Goal: Task Accomplishment & Management: Use online tool/utility

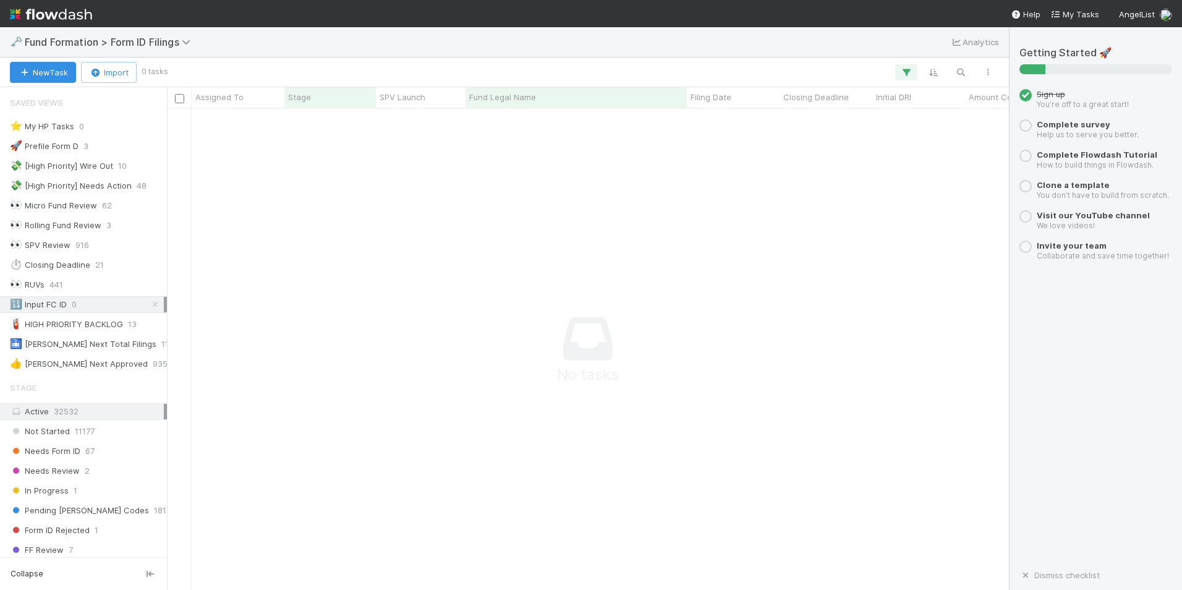
scroll to position [462, 833]
click at [103, 303] on div "🔢 Input FC ID 0" at bounding box center [87, 304] width 154 height 15
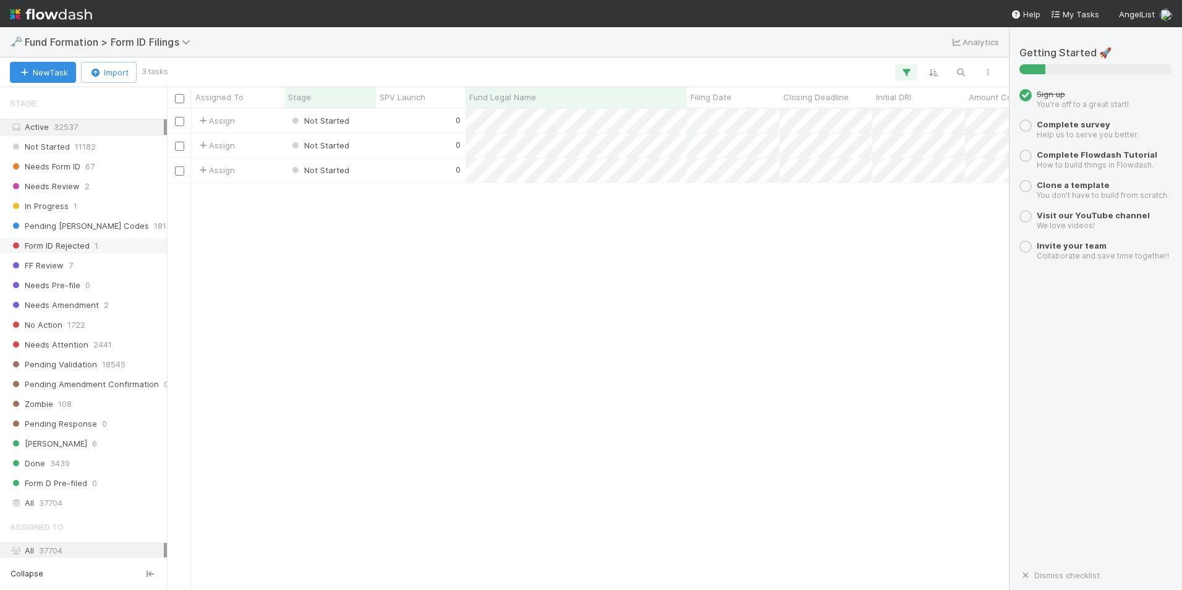
scroll to position [161, 0]
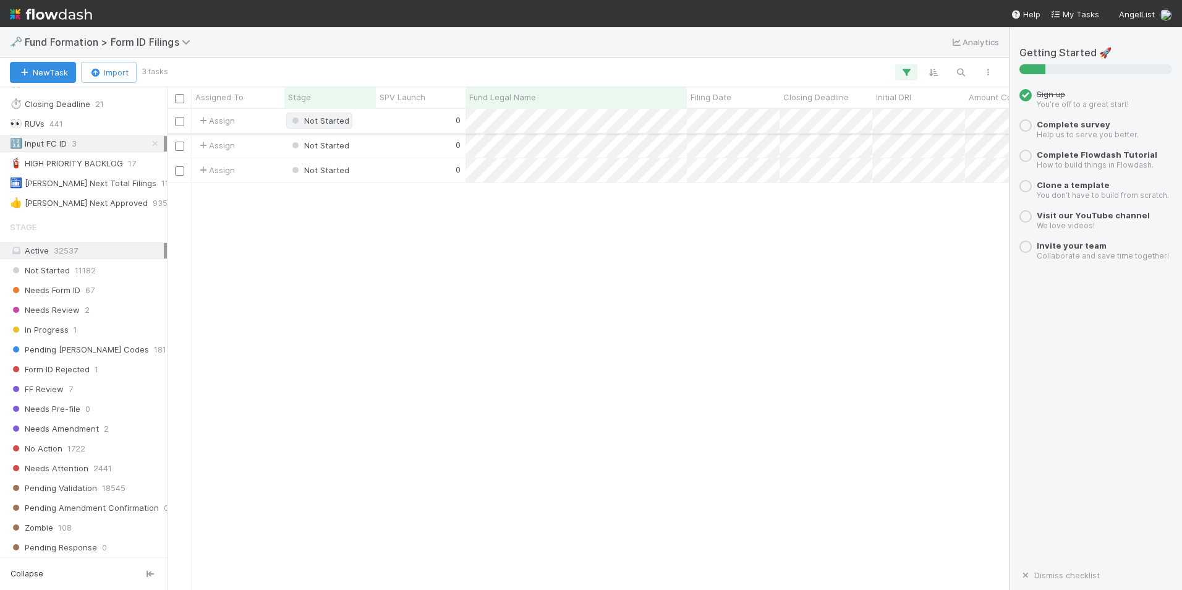
click at [351, 122] on span "Not Started" at bounding box center [319, 121] width 66 height 16
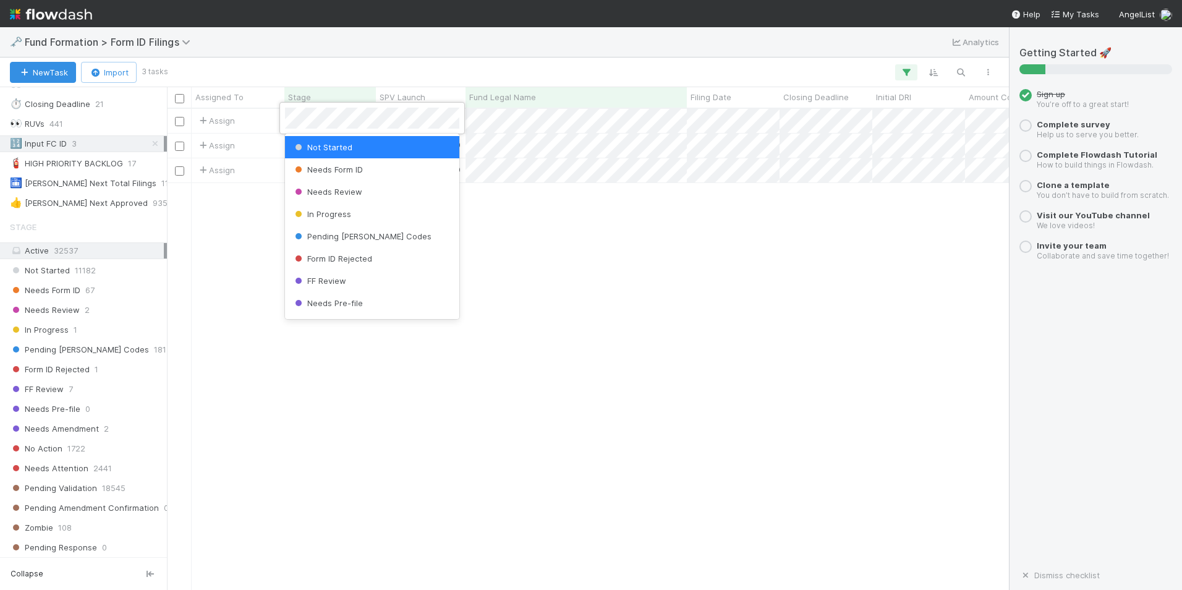
click at [504, 122] on div at bounding box center [591, 295] width 1182 height 590
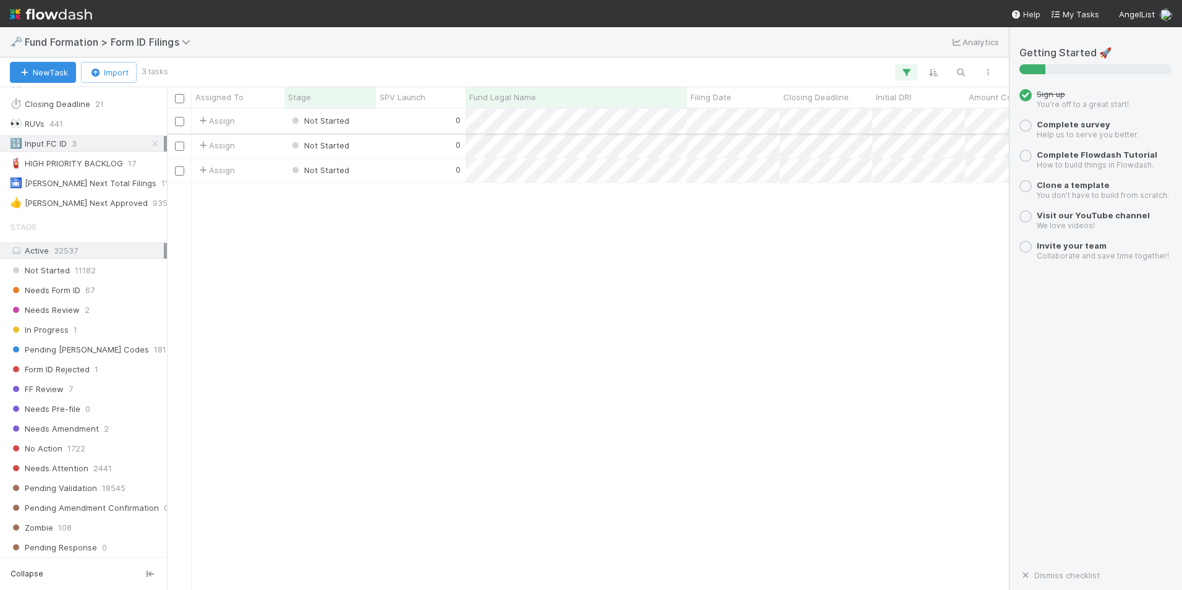
click at [446, 119] on div "0" at bounding box center [421, 121] width 90 height 24
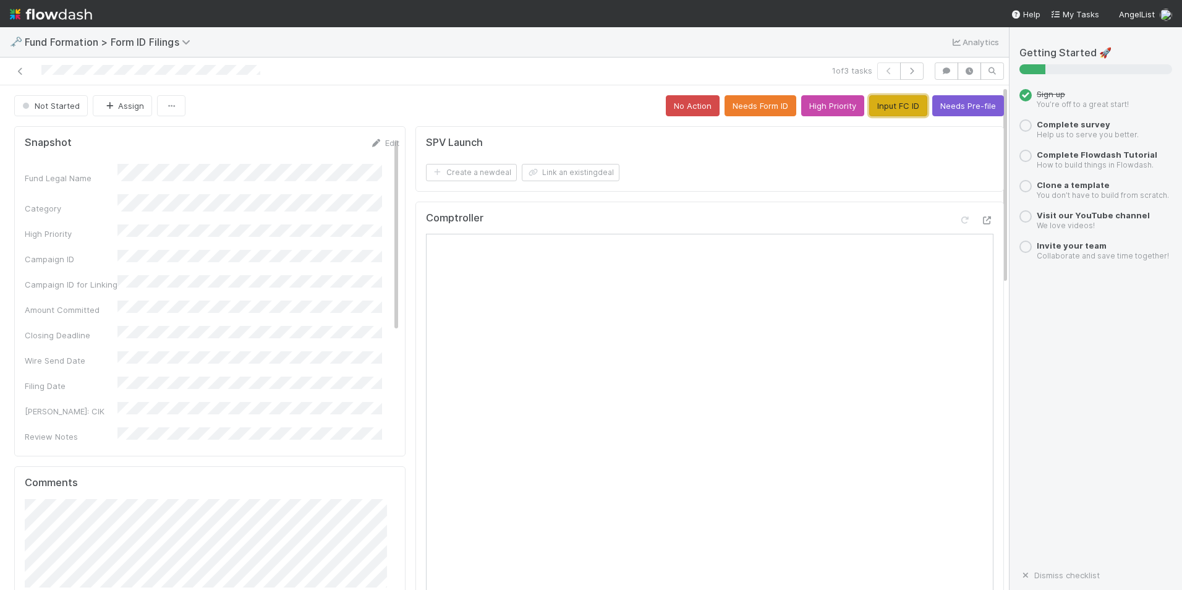
click at [881, 103] on button "Input FC ID" at bounding box center [898, 105] width 58 height 21
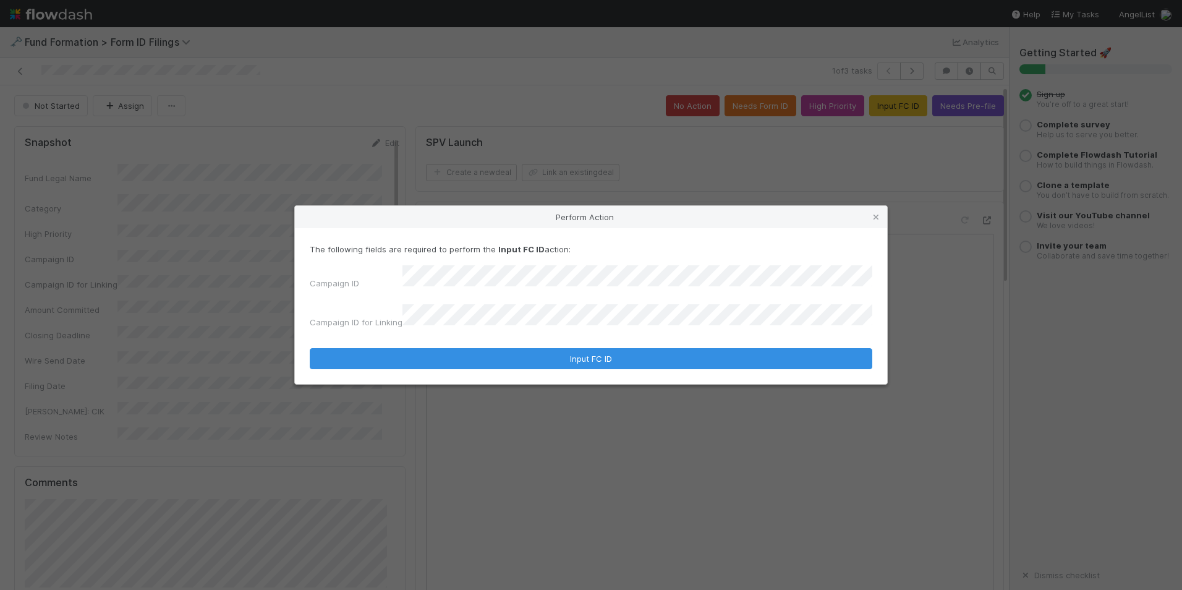
click at [309, 294] on div "The following fields are required to perform the Input FC ID action: Campaign I…" at bounding box center [591, 306] width 592 height 156
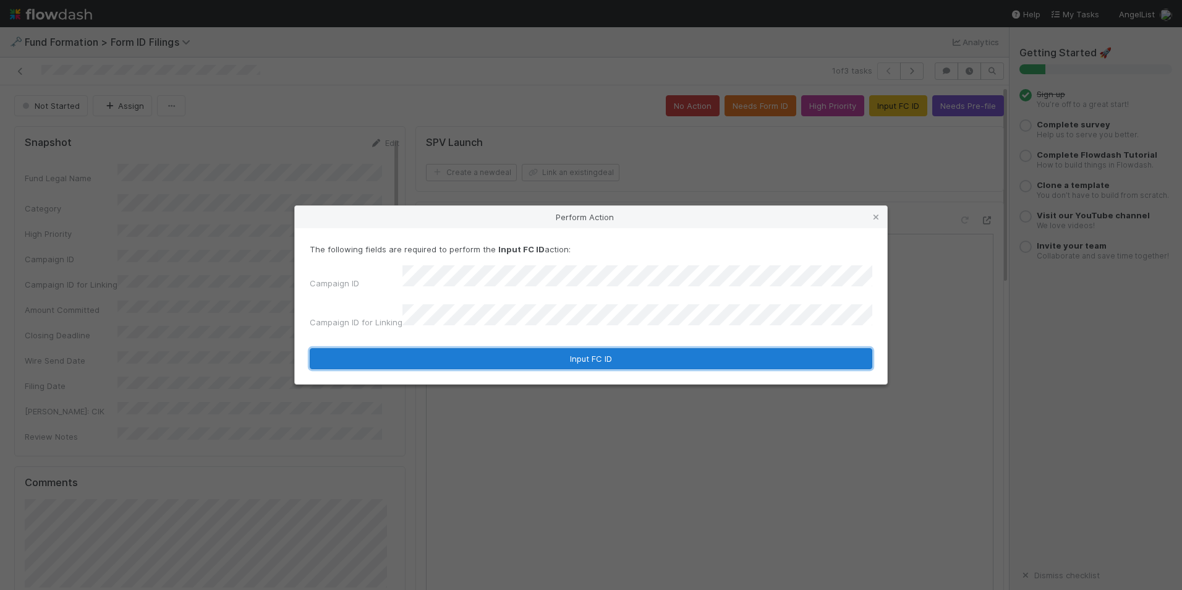
click at [572, 351] on button "Input FC ID" at bounding box center [591, 358] width 563 height 21
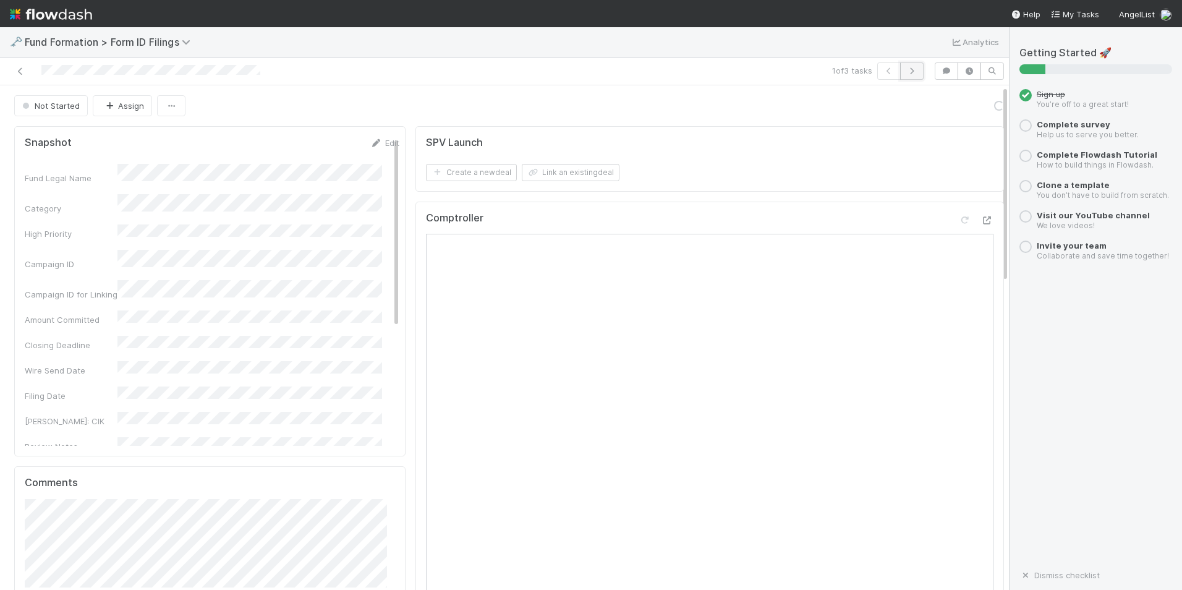
click at [903, 76] on button "button" at bounding box center [911, 70] width 23 height 17
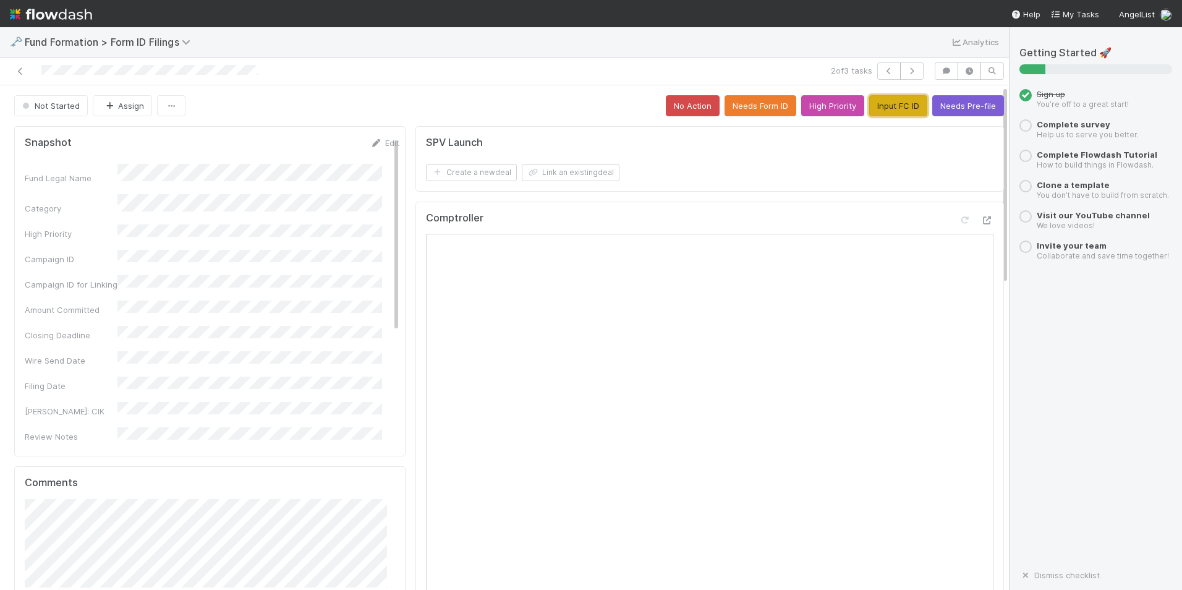
click at [871, 105] on button "Input FC ID" at bounding box center [898, 105] width 58 height 21
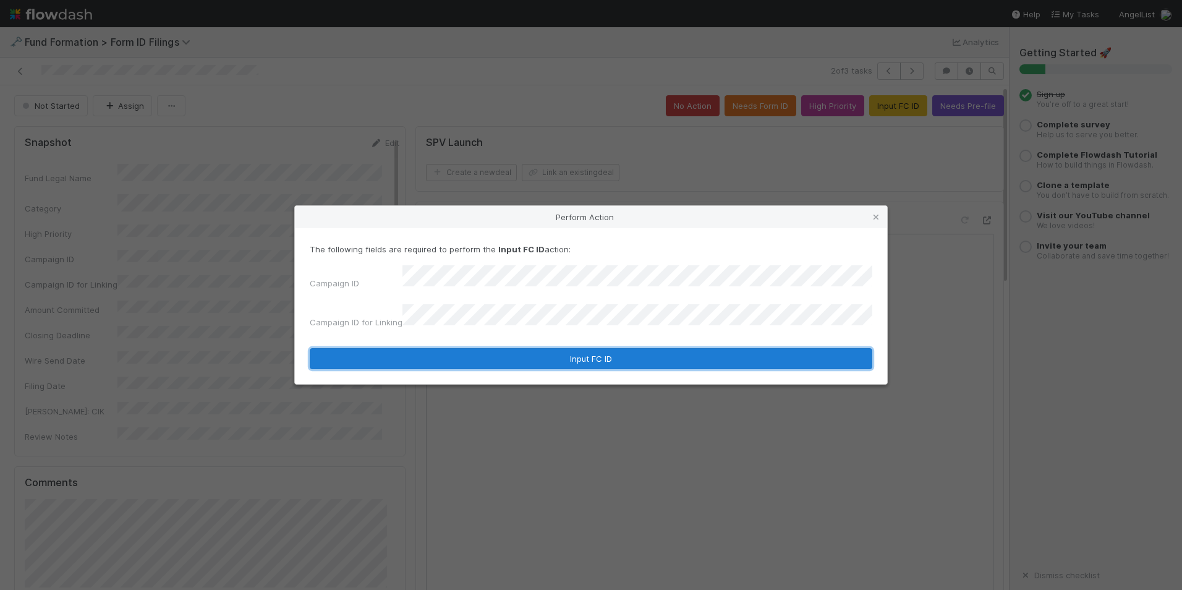
click at [636, 353] on button "Input FC ID" at bounding box center [591, 358] width 563 height 21
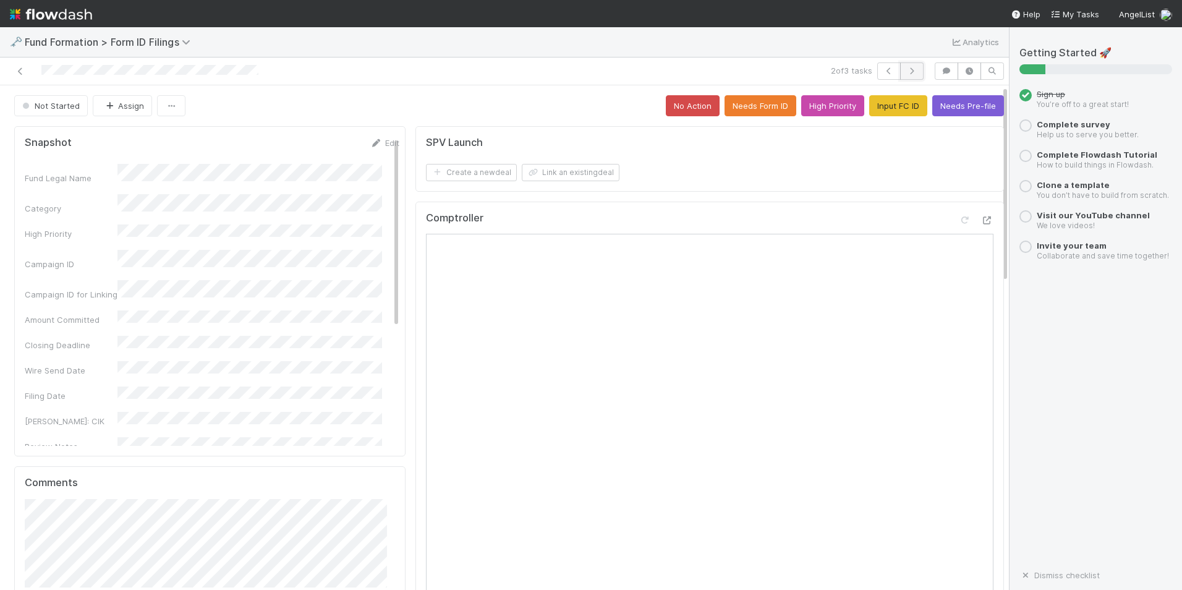
click at [906, 70] on icon "button" at bounding box center [912, 70] width 12 height 7
click at [814, 106] on button "High Priority" at bounding box center [832, 105] width 63 height 21
click at [869, 106] on button "Input FC ID" at bounding box center [898, 105] width 58 height 21
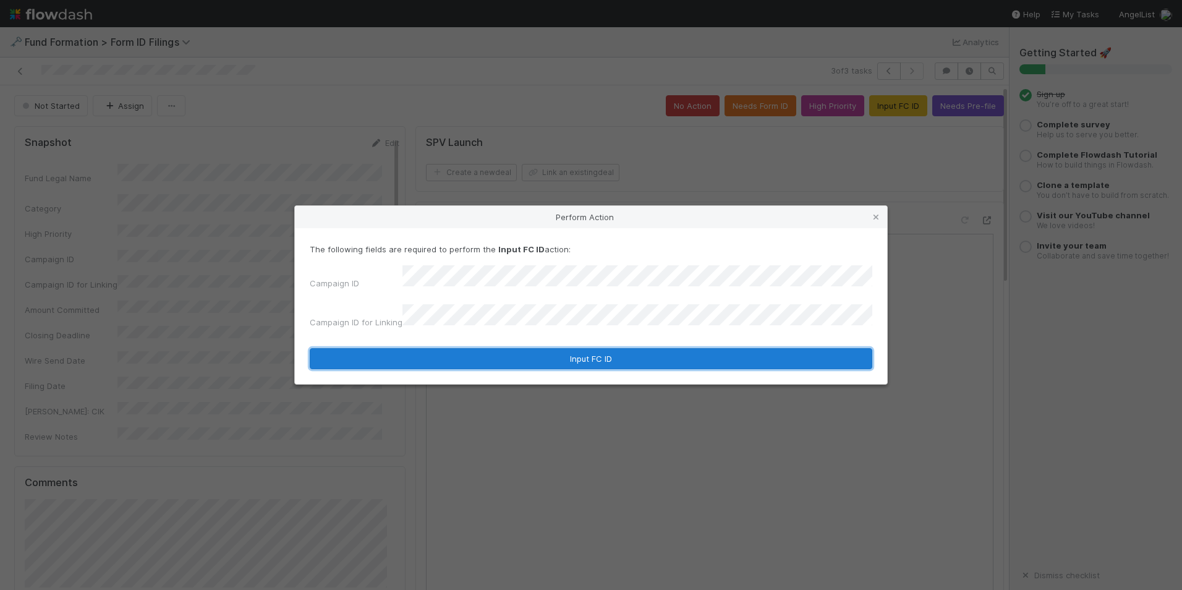
click at [600, 351] on button "Input FC ID" at bounding box center [591, 358] width 563 height 21
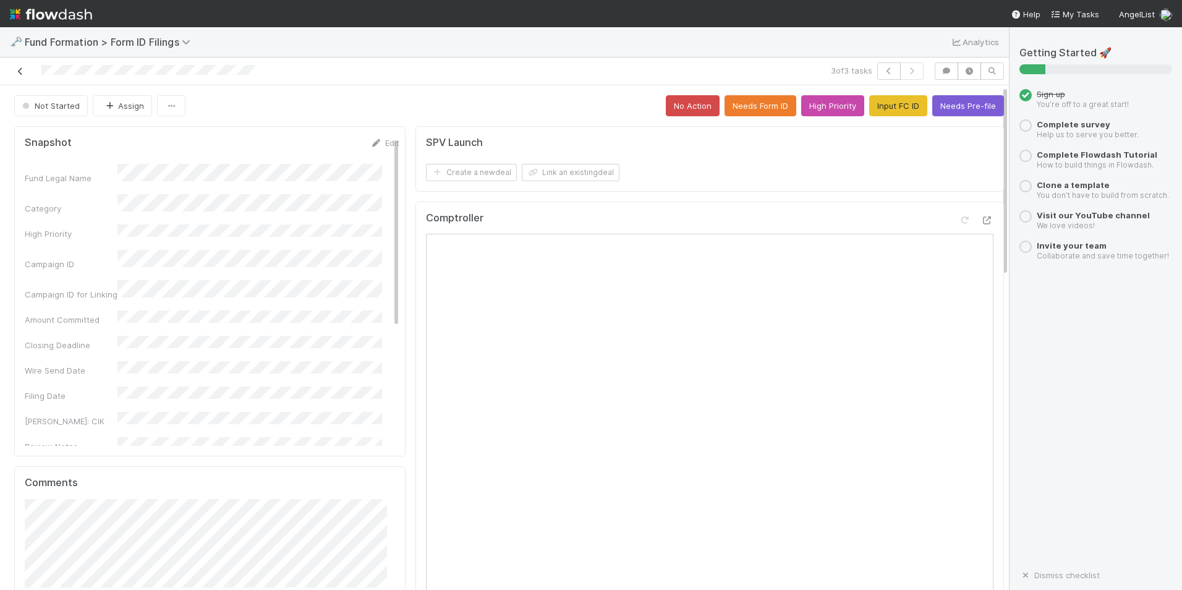
click at [19, 73] on icon at bounding box center [20, 71] width 12 height 8
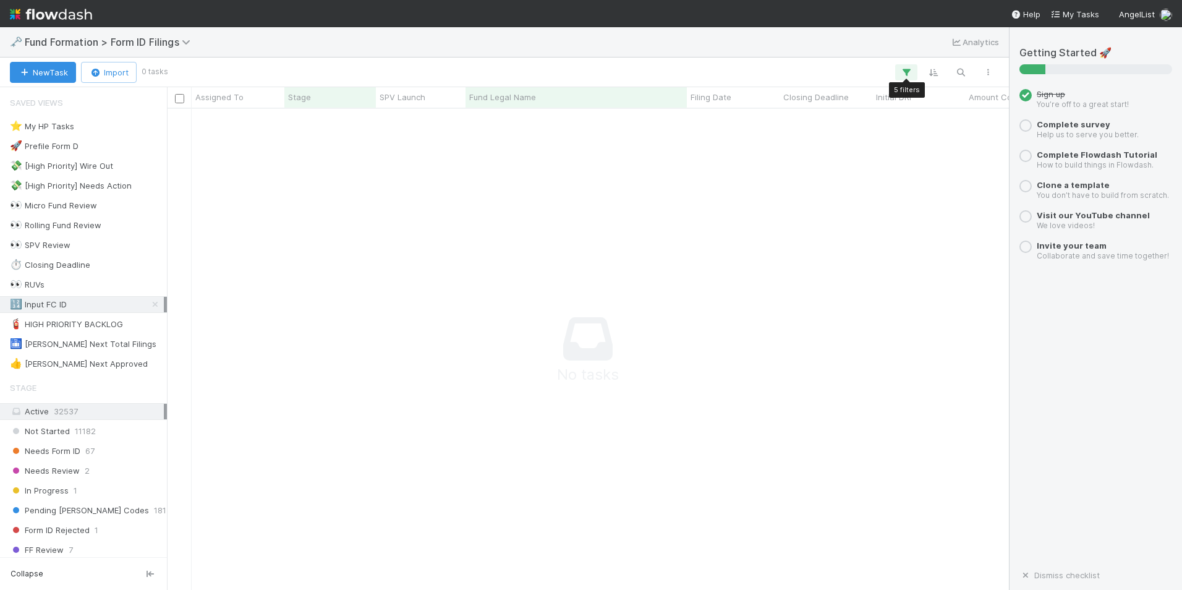
scroll to position [462, 833]
click at [120, 305] on div "🔢 Input FC ID 0" at bounding box center [87, 304] width 154 height 15
click at [111, 326] on div "🧯 HIGH PRIORITY BACKLOG" at bounding box center [66, 324] width 113 height 15
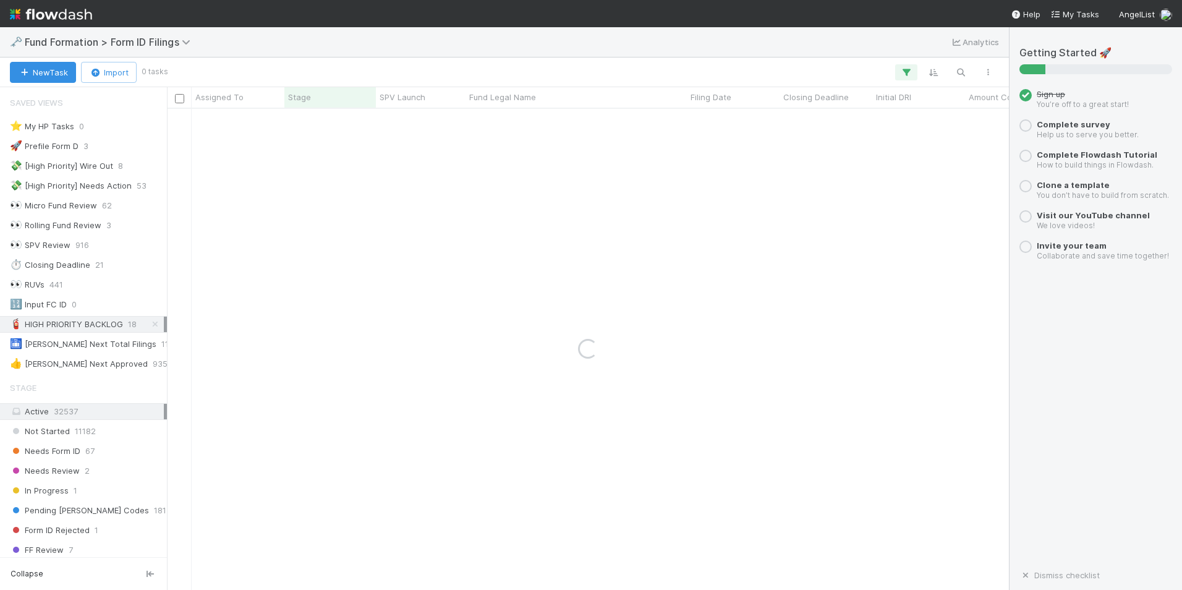
click at [90, 325] on div "🧯 HIGH PRIORITY BACKLOG" at bounding box center [66, 324] width 113 height 15
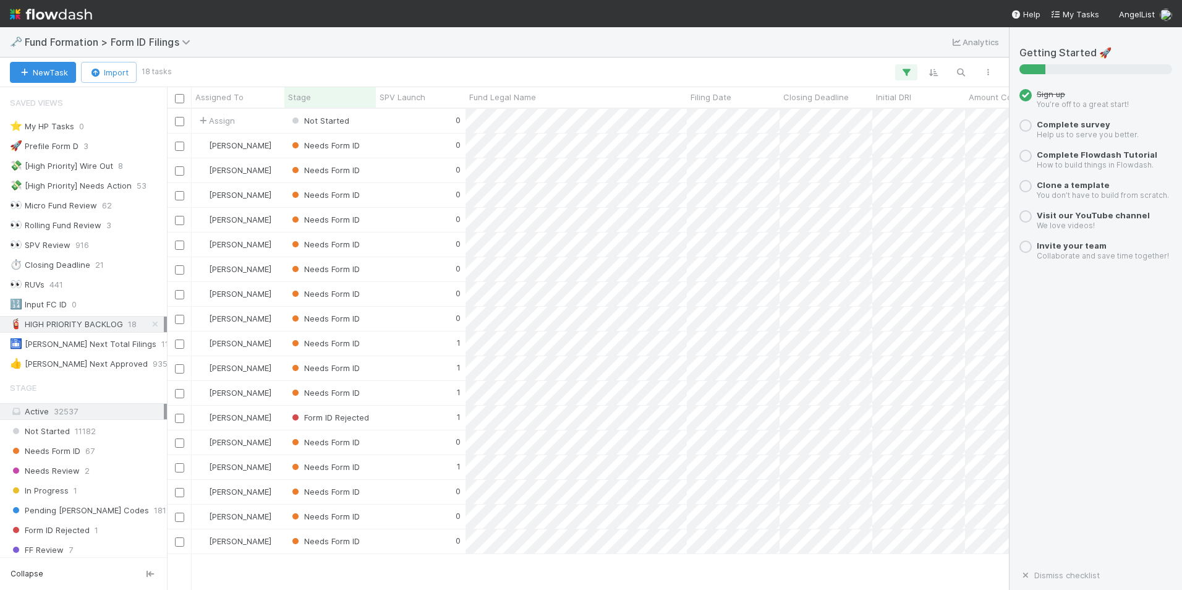
scroll to position [472, 833]
click at [425, 121] on div at bounding box center [591, 295] width 1182 height 590
click at [400, 119] on div "0" at bounding box center [421, 121] width 90 height 24
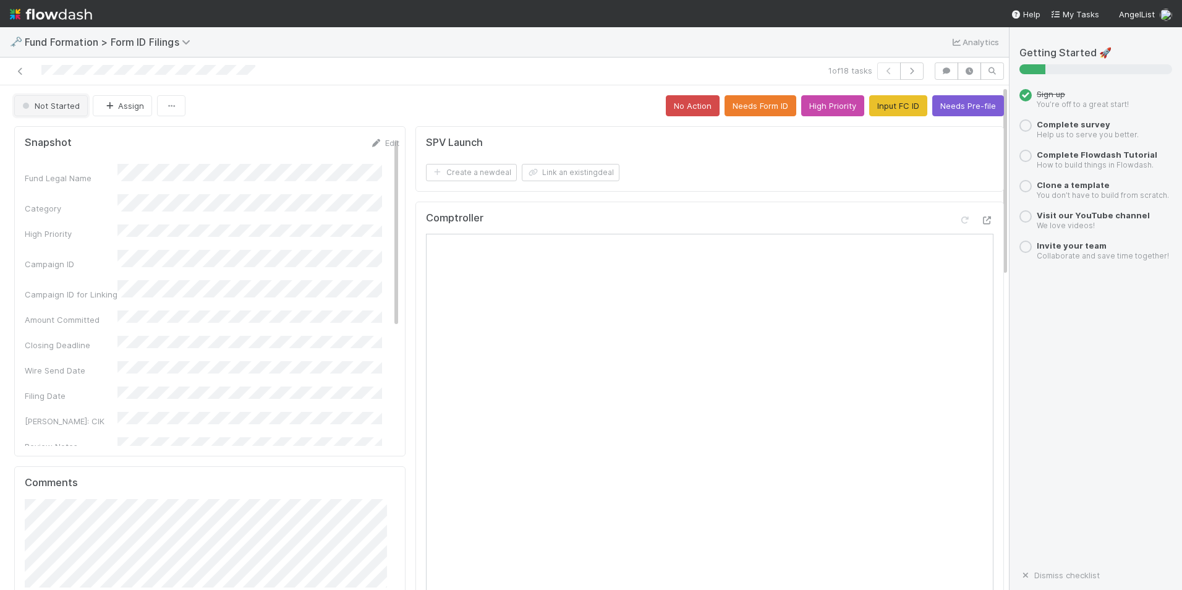
click at [74, 111] on button "Not Started" at bounding box center [51, 105] width 74 height 21
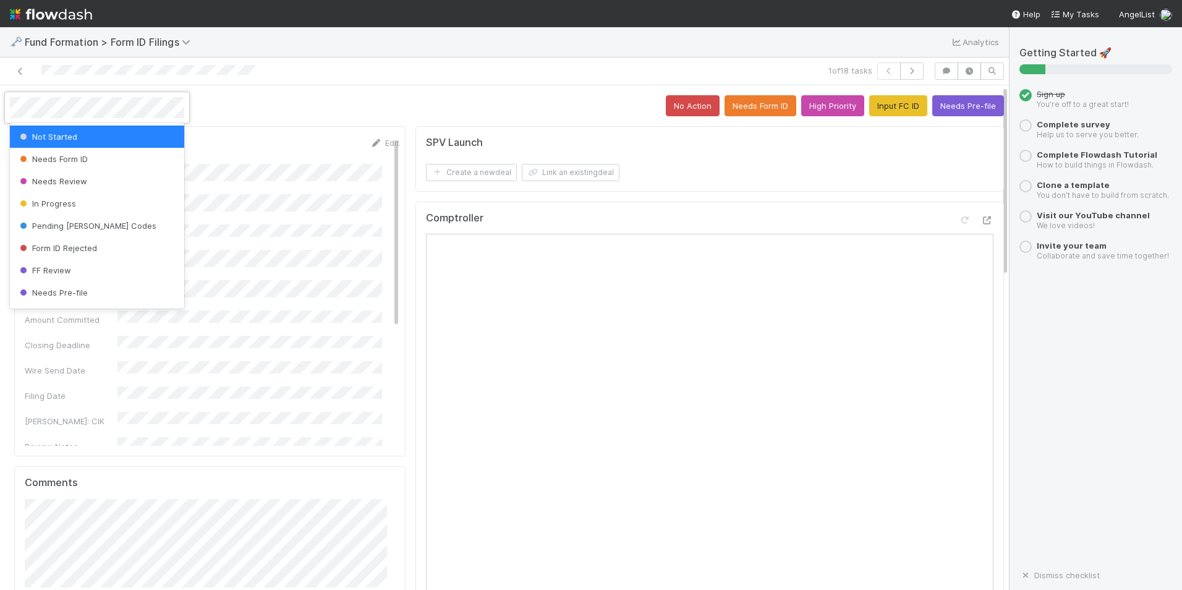
click at [99, 140] on div "Not Started" at bounding box center [97, 136] width 174 height 22
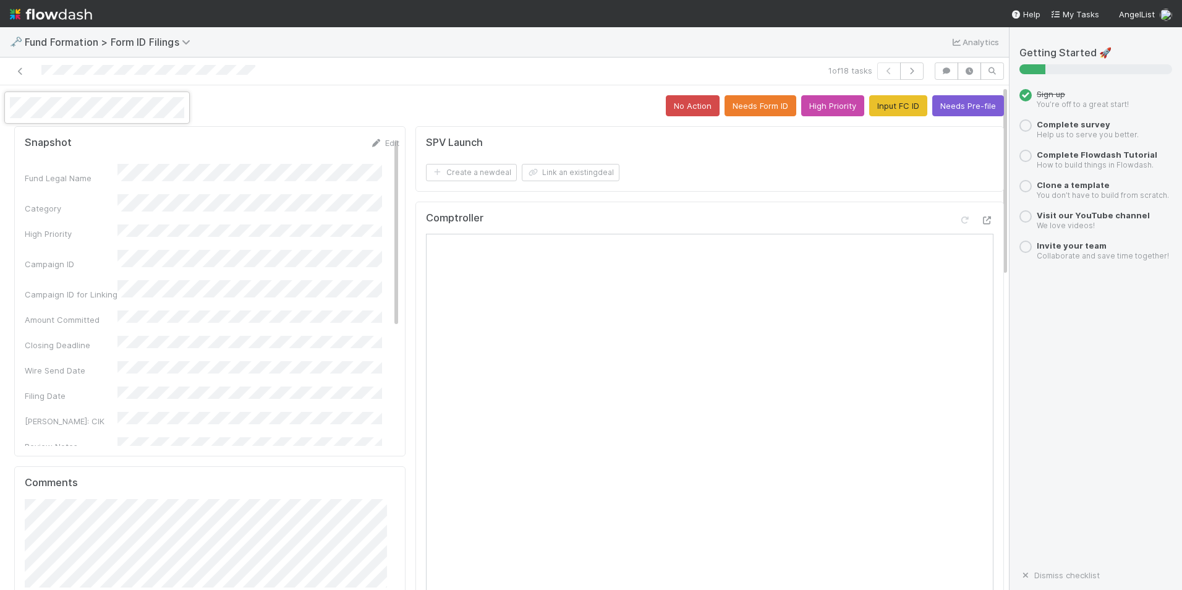
click at [270, 112] on div at bounding box center [591, 295] width 1182 height 590
click at [139, 114] on button "Assign" at bounding box center [122, 105] width 59 height 21
click at [370, 119] on div at bounding box center [591, 295] width 1182 height 590
click at [15, 70] on icon at bounding box center [20, 71] width 12 height 8
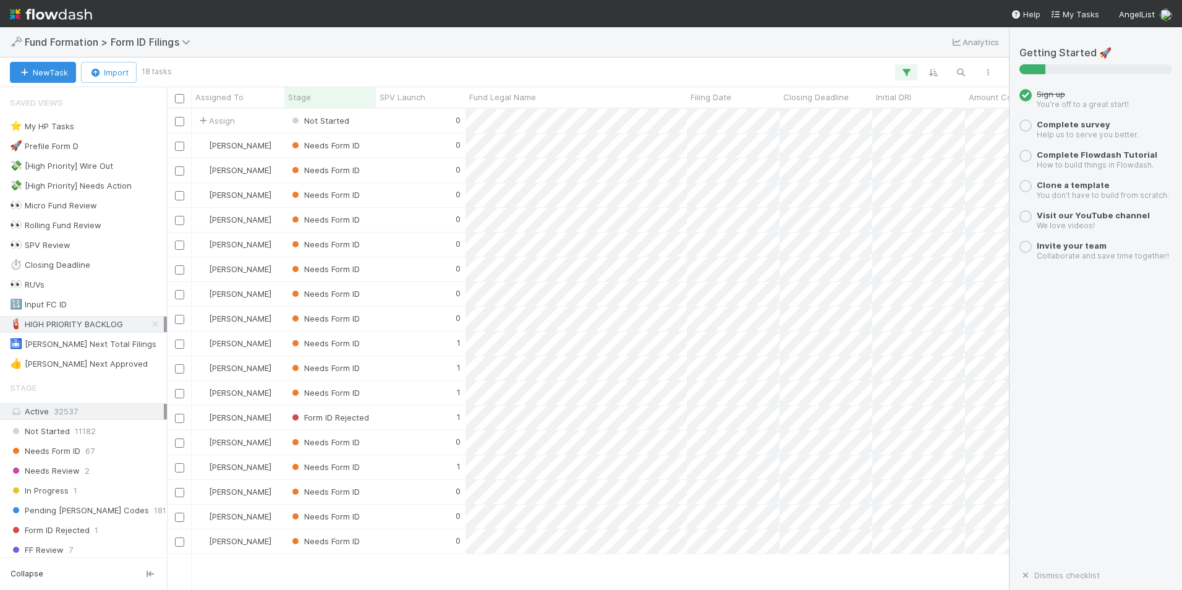
scroll to position [472, 833]
click at [362, 121] on div "Not Started" at bounding box center [329, 121] width 91 height 24
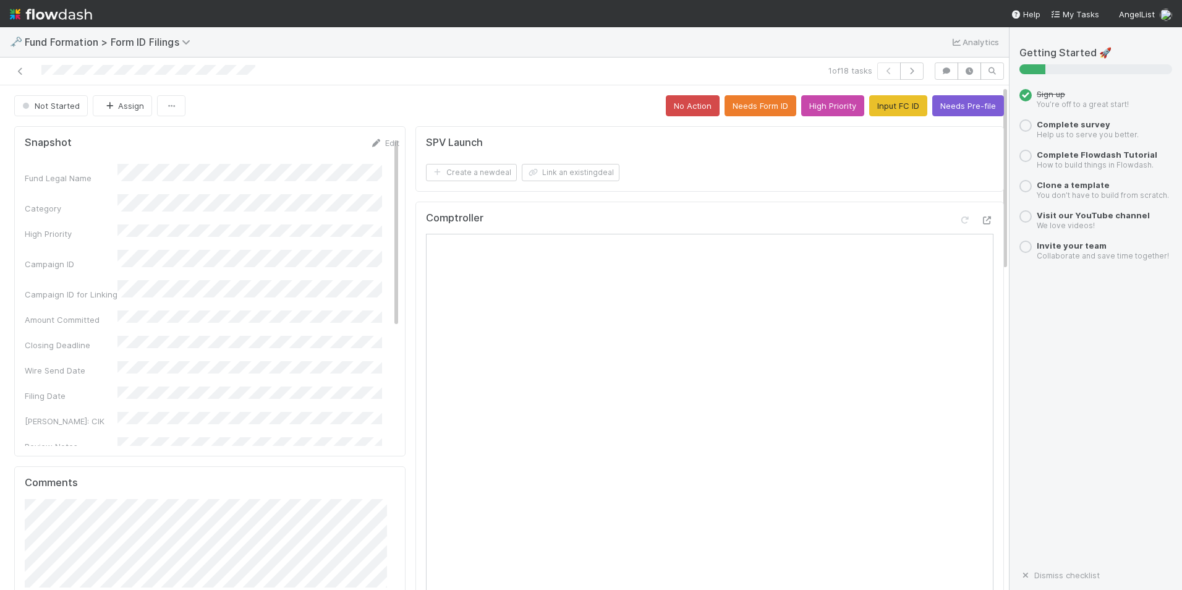
click at [21, 64] on div at bounding box center [237, 70] width 464 height 17
click at [21, 74] on icon at bounding box center [20, 71] width 12 height 8
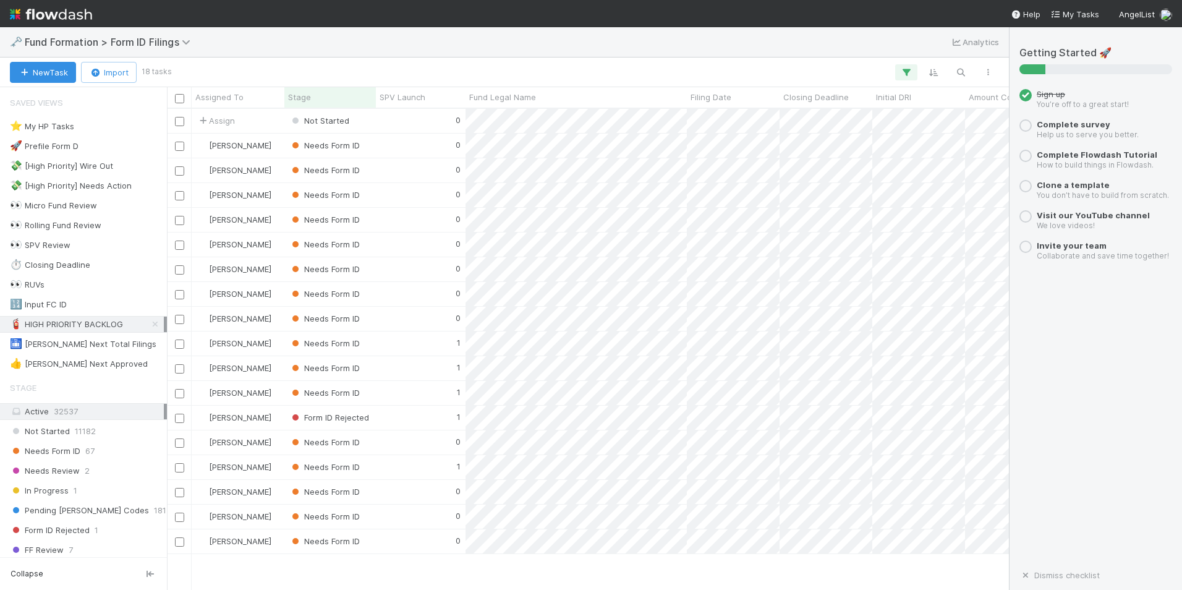
scroll to position [472, 833]
click at [182, 126] on div at bounding box center [179, 121] width 15 height 14
click at [180, 122] on input "checkbox" at bounding box center [179, 121] width 9 height 9
click at [218, 76] on icon "button" at bounding box center [212, 73] width 12 height 8
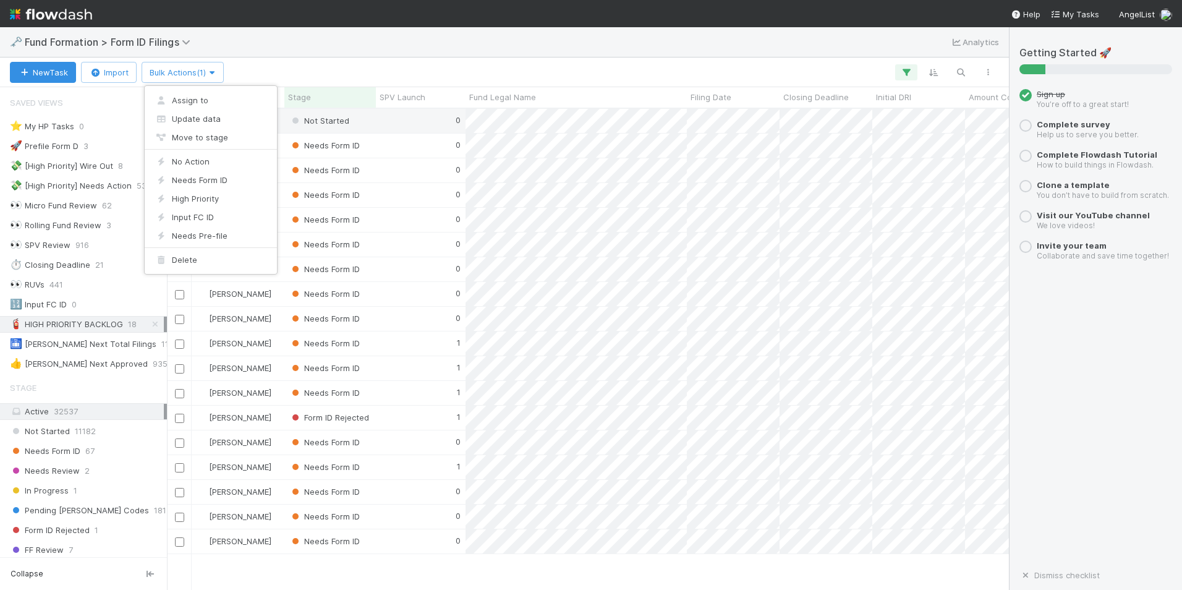
click at [323, 69] on div "Assign to Update data Move to stage No Action Needs Form ID High Priority Input…" at bounding box center [591, 295] width 1182 height 590
